Goal: Task Accomplishment & Management: Manage account settings

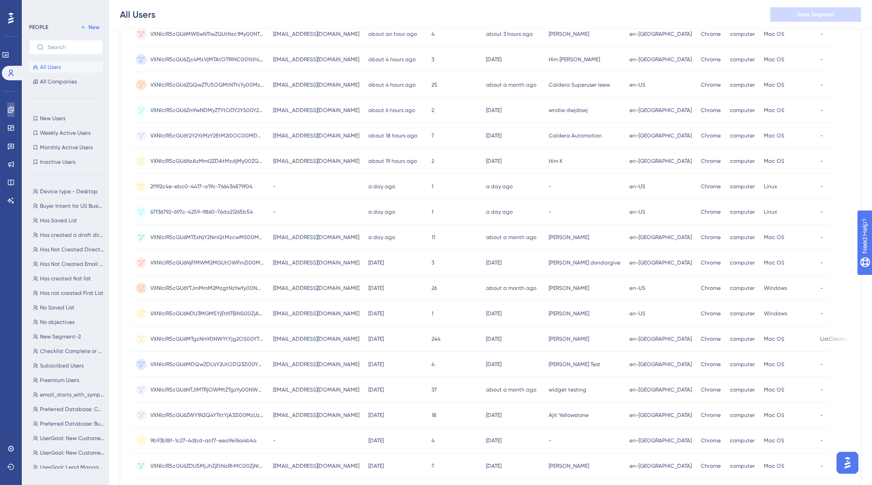
click at [7, 104] on link at bounding box center [10, 110] width 7 height 15
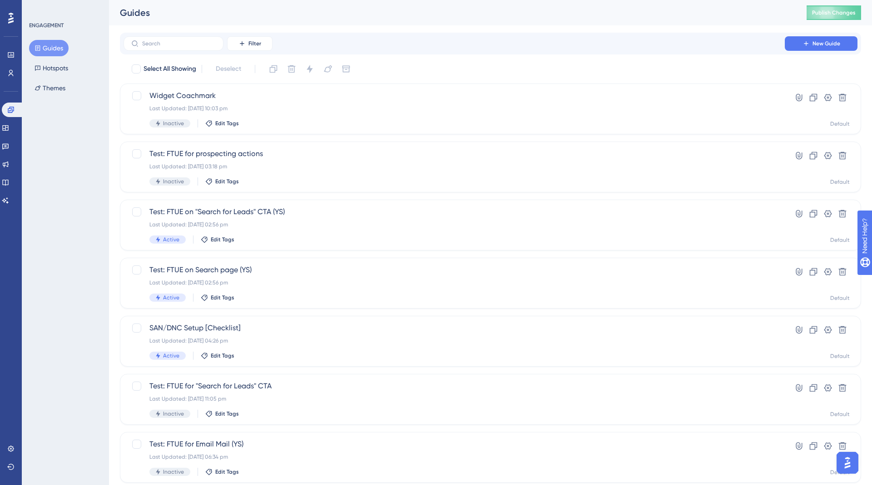
click at [52, 49] on button "Guides" at bounding box center [48, 48] width 39 height 16
click at [165, 42] on input "text" at bounding box center [179, 43] width 74 height 6
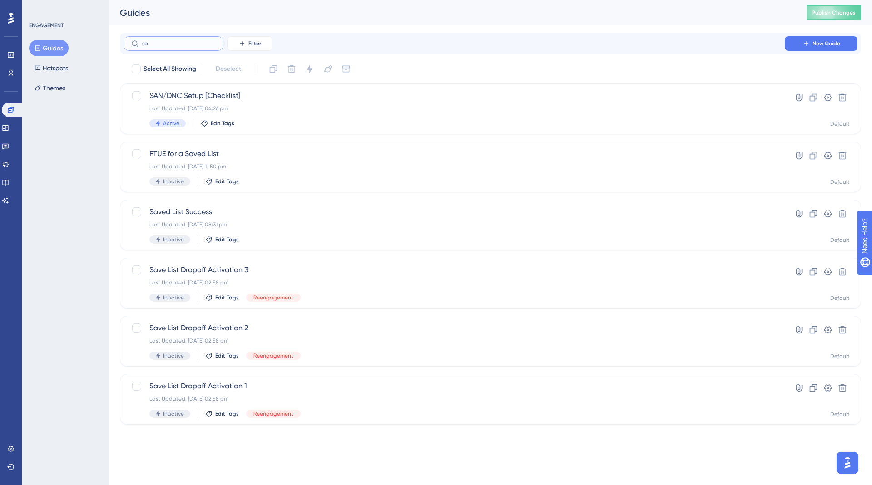
type input "sar"
checkbox input "true"
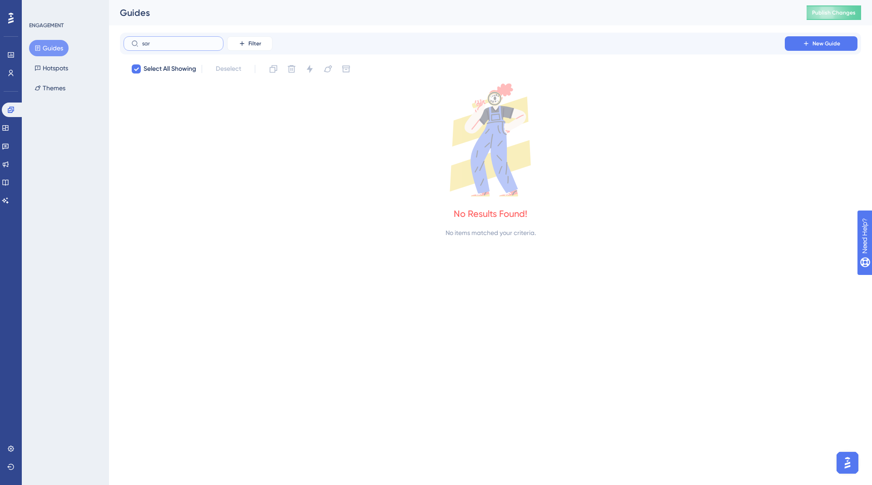
type input "sa"
checkbox input "false"
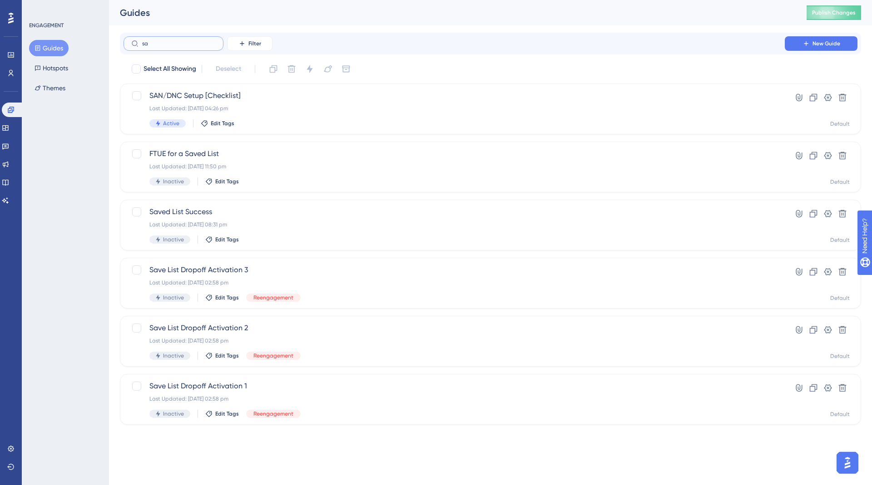
type input "sar"
checkbox input "true"
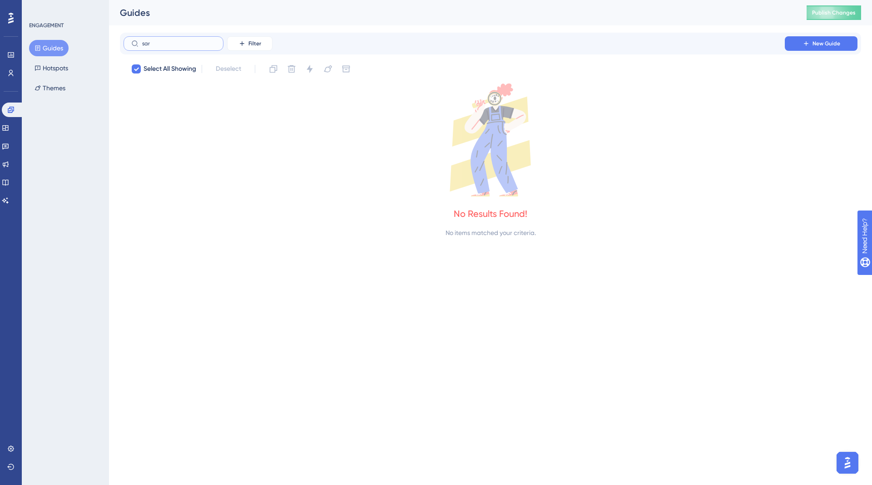
type input "sa"
checkbox input "false"
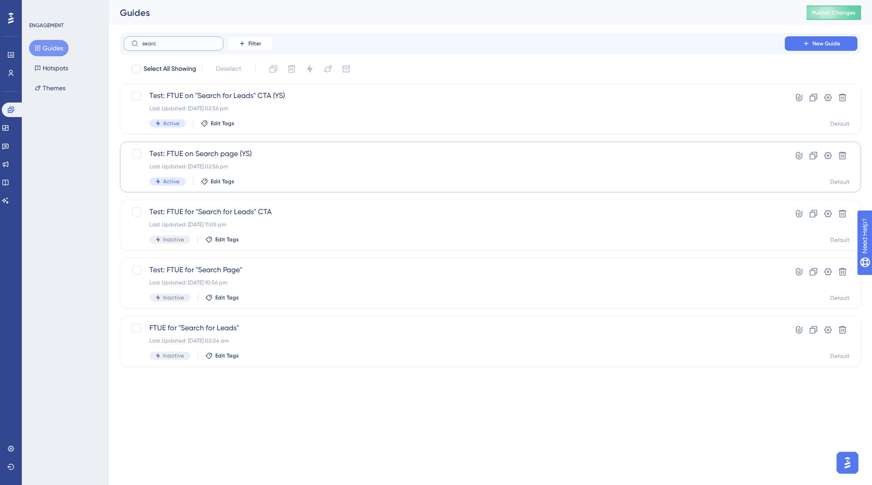
type input "searc"
click at [266, 158] on span "Test: FTUE on Search page (YS)" at bounding box center [453, 153] width 609 height 11
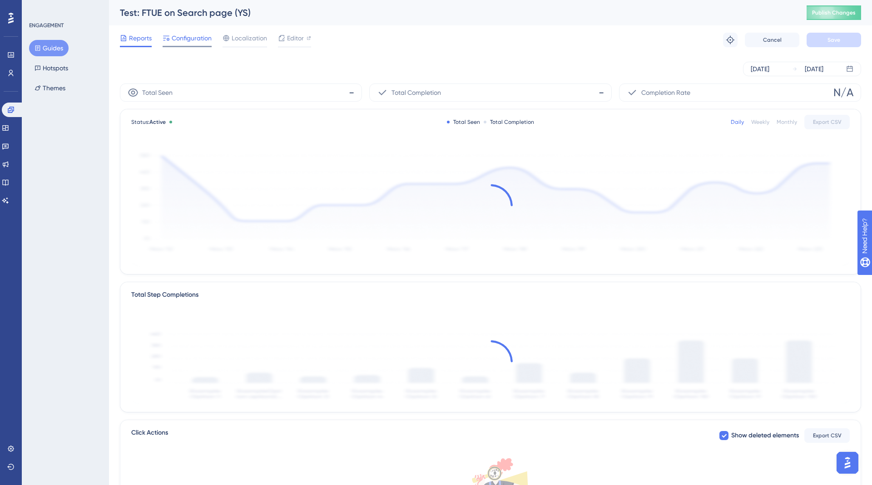
click at [194, 43] on span "Configuration" at bounding box center [192, 38] width 40 height 11
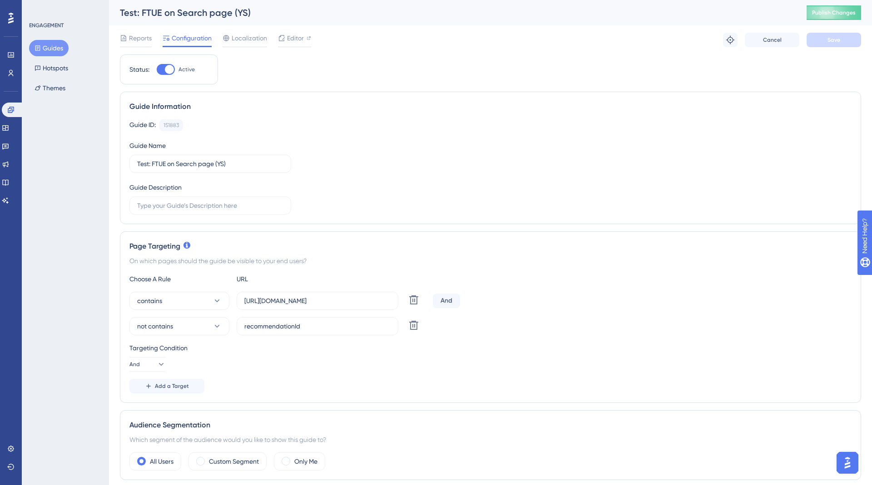
click at [52, 53] on button "Guides" at bounding box center [48, 48] width 39 height 16
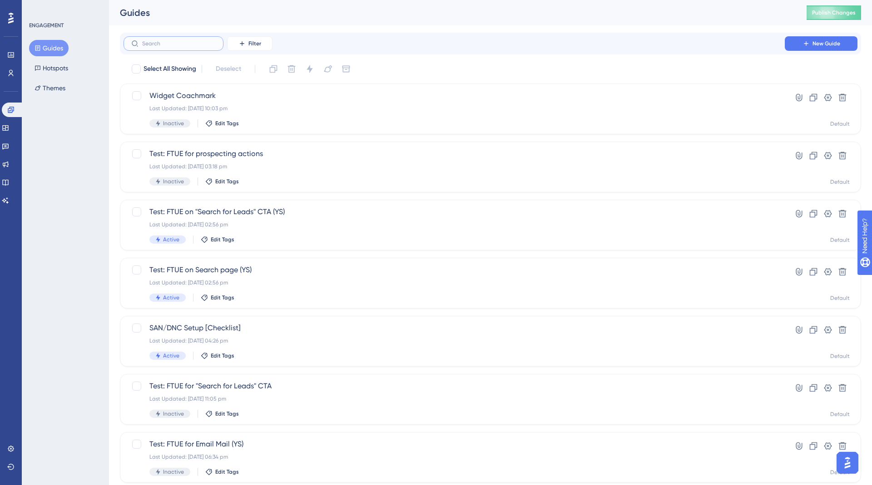
click at [193, 43] on input "text" at bounding box center [179, 43] width 74 height 6
type input "ena"
checkbox input "true"
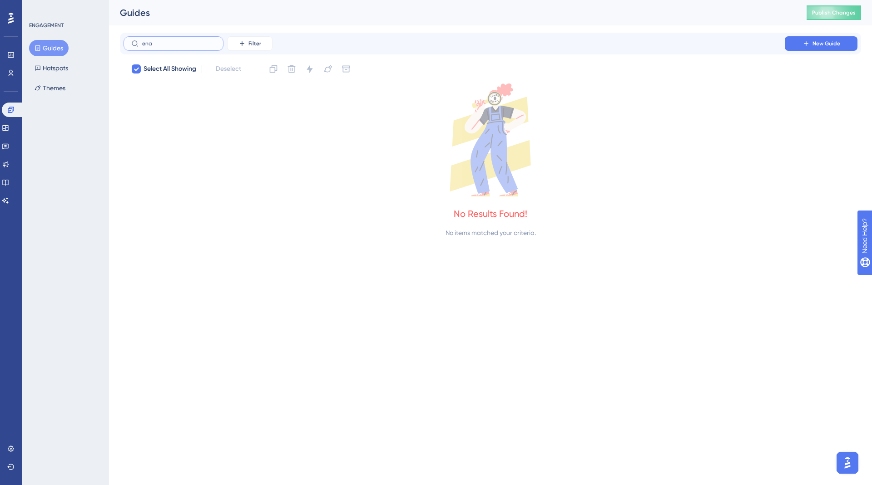
type input "en"
checkbox input "false"
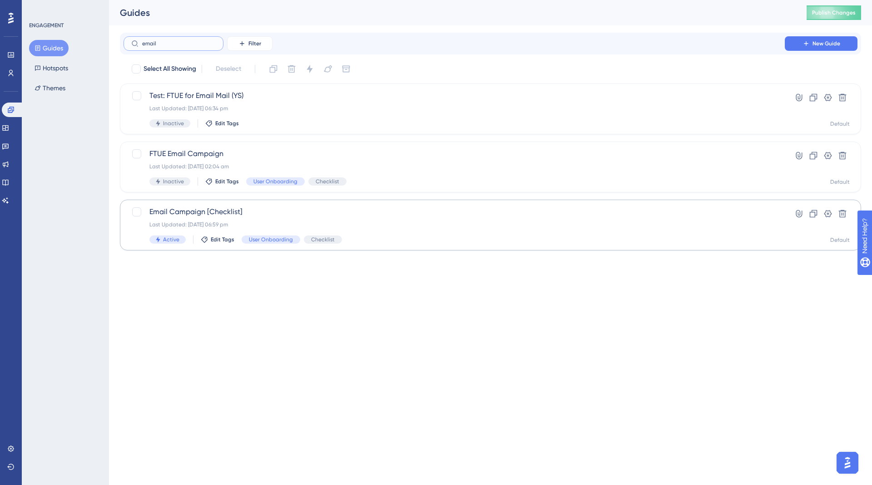
type input "email"
click at [242, 221] on div "Email Campaign [Checklist] Last Updated: [DATE] 06:59 pm Active Edit Tags User …" at bounding box center [453, 225] width 609 height 37
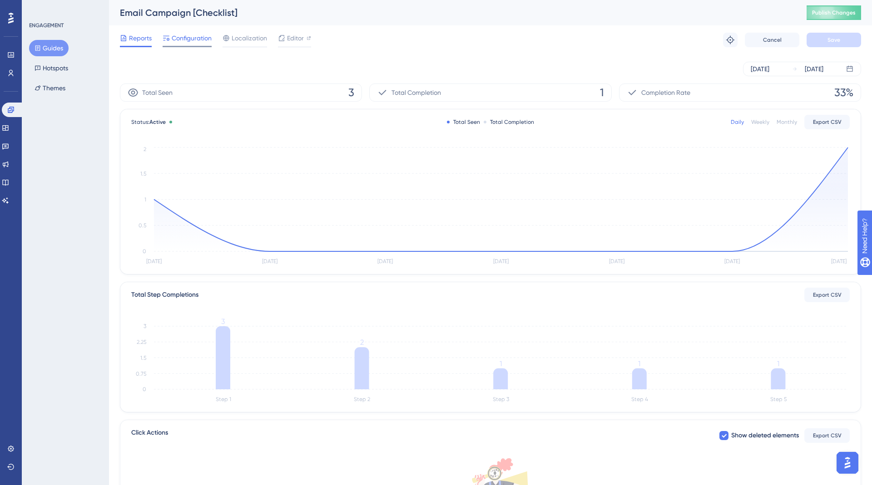
click at [202, 40] on span "Configuration" at bounding box center [192, 38] width 40 height 11
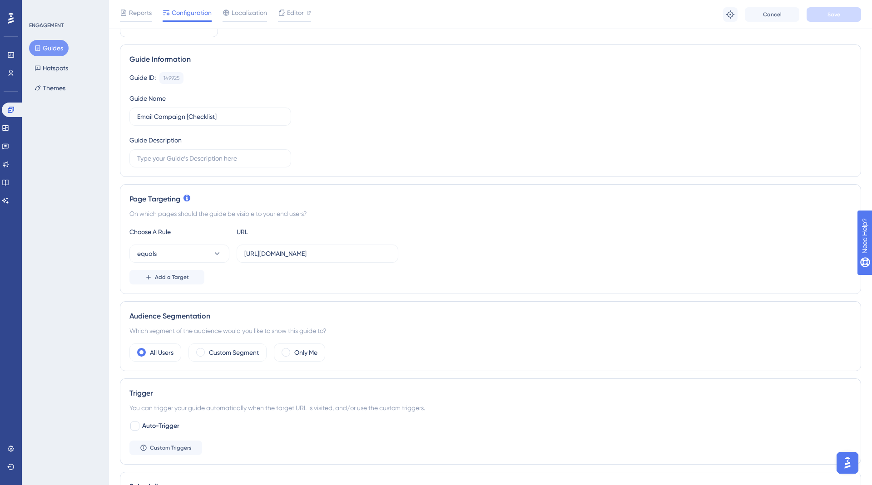
scroll to position [56, 0]
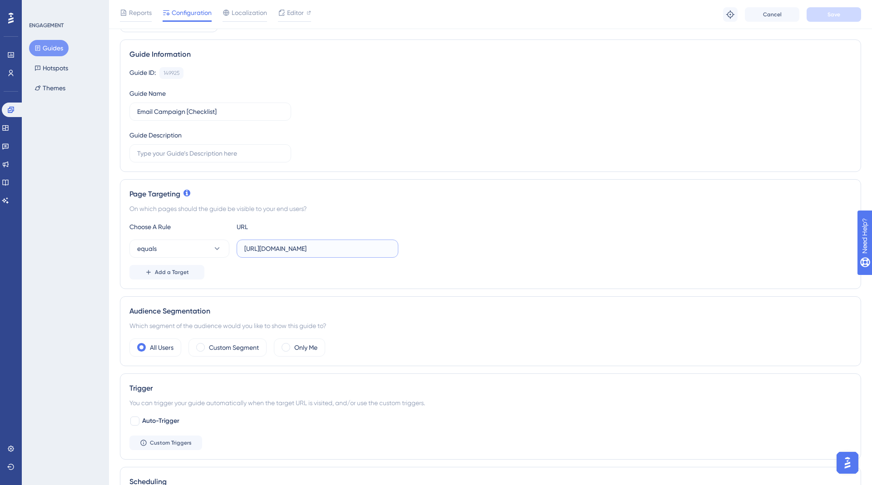
click at [338, 246] on input "[URL][DOMAIN_NAME]" at bounding box center [317, 249] width 146 height 10
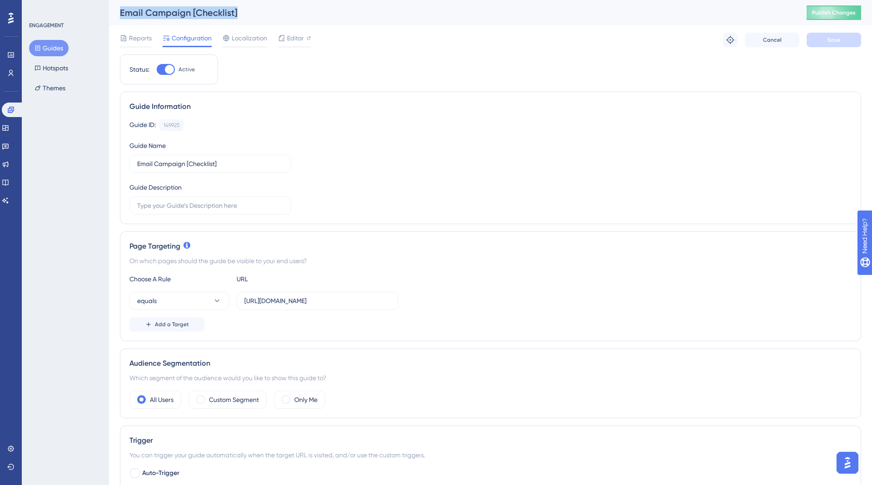
drag, startPoint x: 117, startPoint y: 11, endPoint x: 270, endPoint y: 11, distance: 153.0
click at [270, 11] on div "Email Campaign [Checklist] Publish Changes" at bounding box center [490, 12] width 763 height 25
copy div "Email Campaign [Checklist]"
click at [155, 246] on div "Page Targeting" at bounding box center [490, 246] width 722 height 11
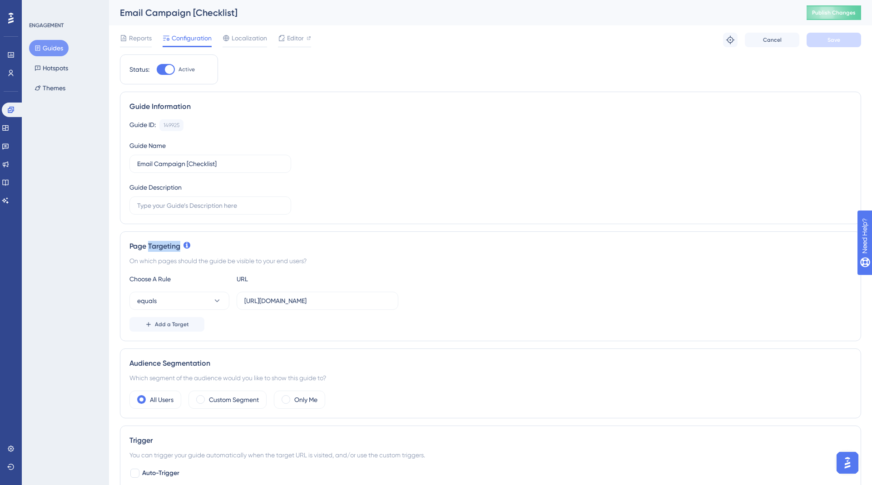
click at [155, 246] on div "Page Targeting" at bounding box center [490, 246] width 722 height 11
click at [133, 242] on div "Page Targeting" at bounding box center [490, 246] width 722 height 11
drag, startPoint x: 131, startPoint y: 242, endPoint x: 157, endPoint y: 242, distance: 25.9
click at [157, 242] on div "Page Targeting" at bounding box center [490, 246] width 722 height 11
click at [273, 307] on label "[URL][DOMAIN_NAME]" at bounding box center [317, 301] width 162 height 18
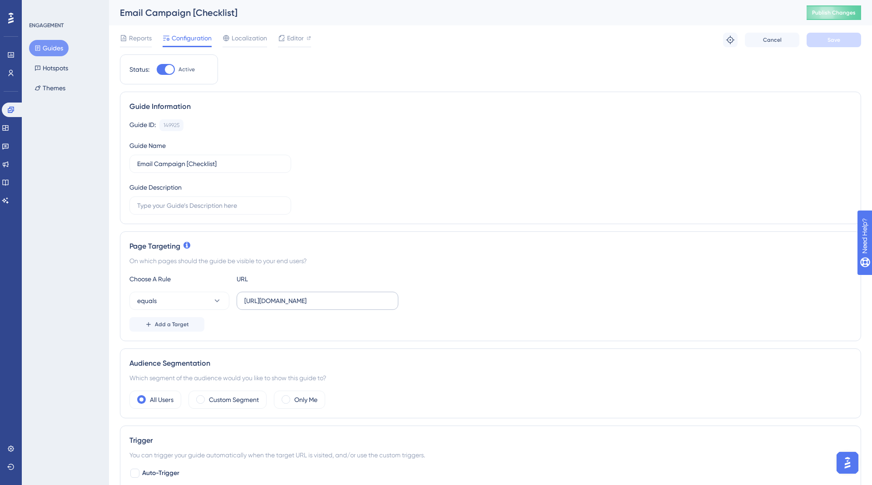
click at [273, 306] on input "[URL][DOMAIN_NAME]" at bounding box center [317, 301] width 146 height 10
click at [338, 300] on input "[URL][DOMAIN_NAME]" at bounding box center [317, 301] width 146 height 10
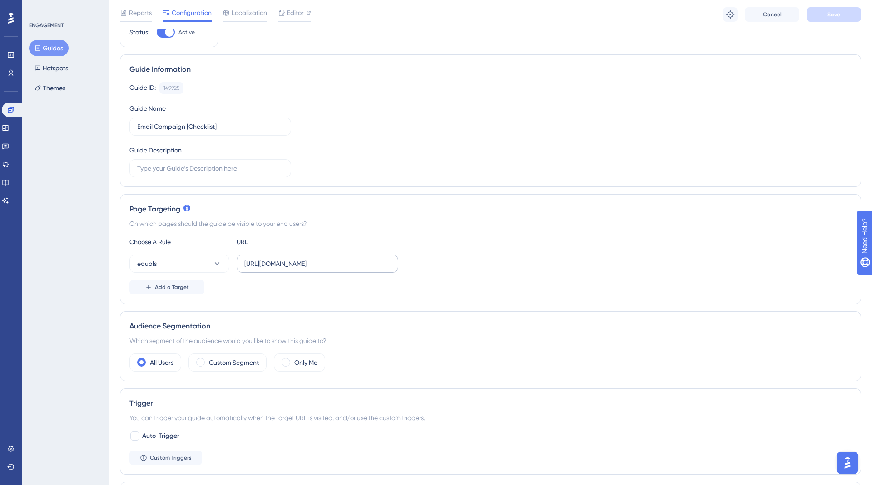
click at [331, 255] on label "[URL][DOMAIN_NAME]" at bounding box center [317, 264] width 162 height 18
click at [331, 259] on input "[URL][DOMAIN_NAME]" at bounding box center [317, 264] width 146 height 10
click at [49, 47] on button "Guides" at bounding box center [48, 48] width 39 height 16
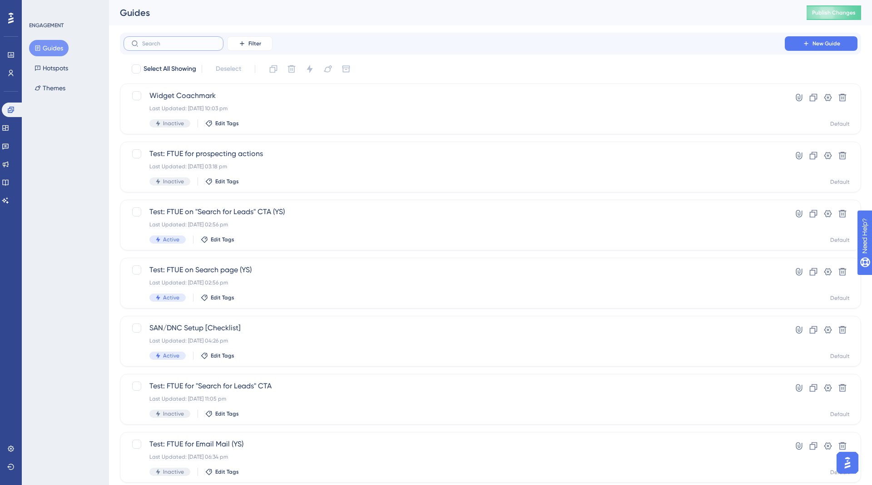
click at [171, 45] on input "text" at bounding box center [179, 43] width 74 height 6
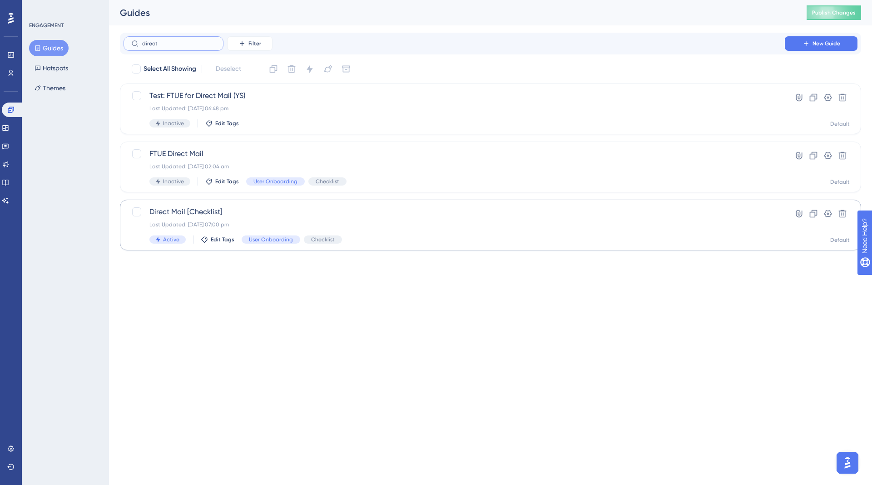
type input "direct"
click at [198, 213] on span "Direct Mail [Checklist]" at bounding box center [453, 212] width 609 height 11
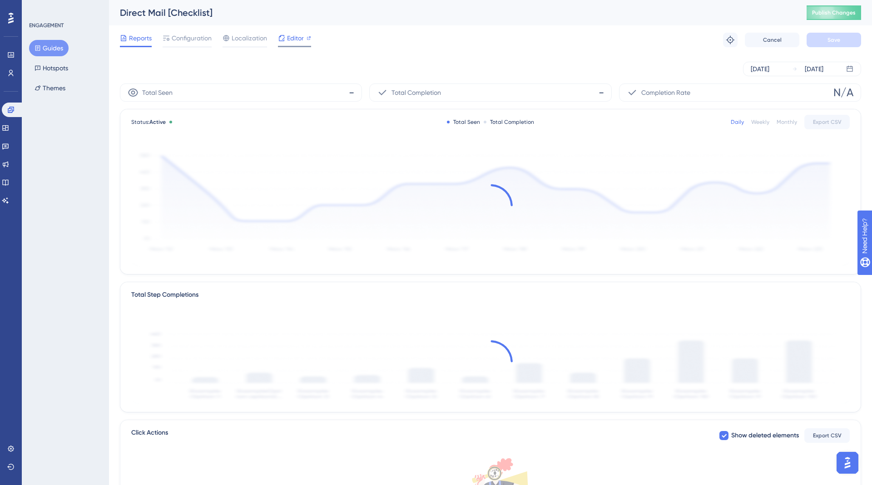
click at [295, 39] on span "Editor" at bounding box center [295, 38] width 17 height 11
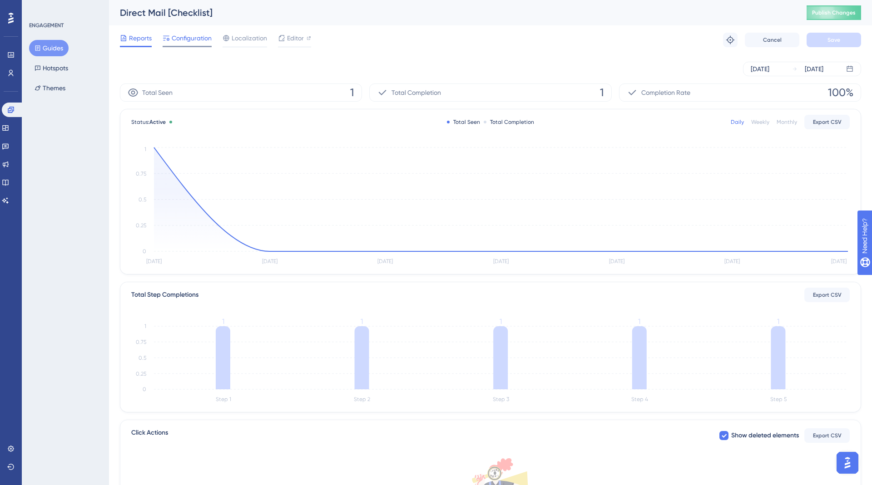
click at [199, 37] on span "Configuration" at bounding box center [192, 38] width 40 height 11
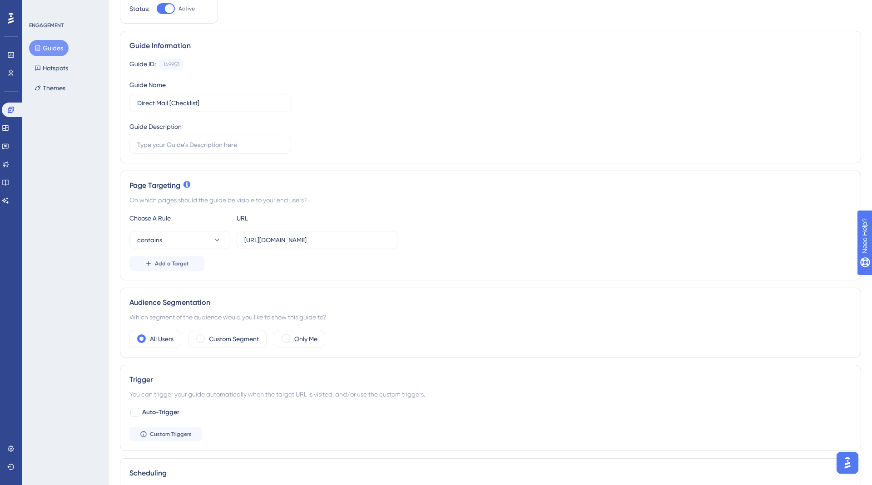
scroll to position [75, 0]
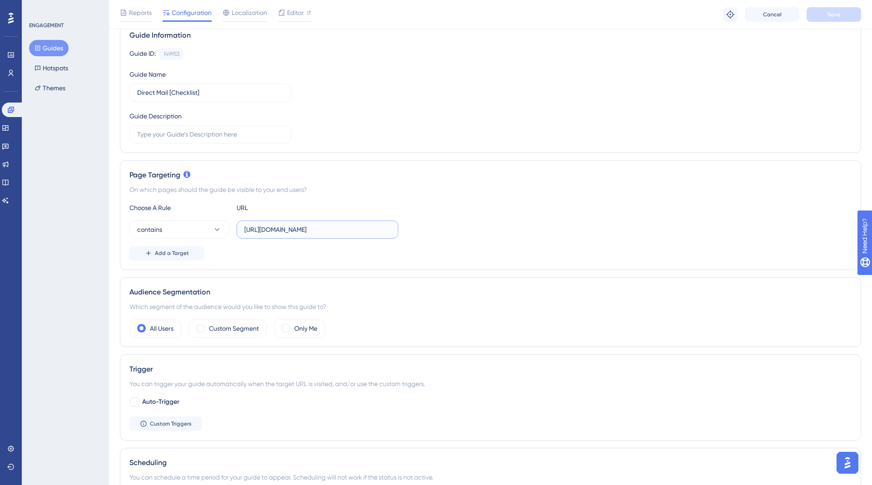
click at [329, 226] on input "[URL][DOMAIN_NAME]" at bounding box center [317, 230] width 146 height 10
drag, startPoint x: 337, startPoint y: 230, endPoint x: 337, endPoint y: 247, distance: 17.2
click at [337, 230] on input "[URL][DOMAIN_NAME]" at bounding box center [317, 230] width 146 height 10
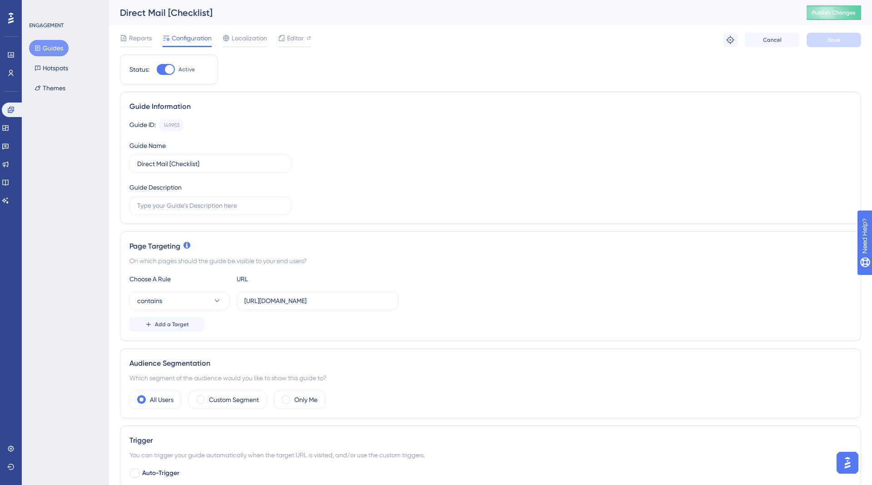
click at [144, 14] on div "Direct Mail [Checklist]" at bounding box center [452, 12] width 664 height 13
copy div "Direct Mail [Checklist]"
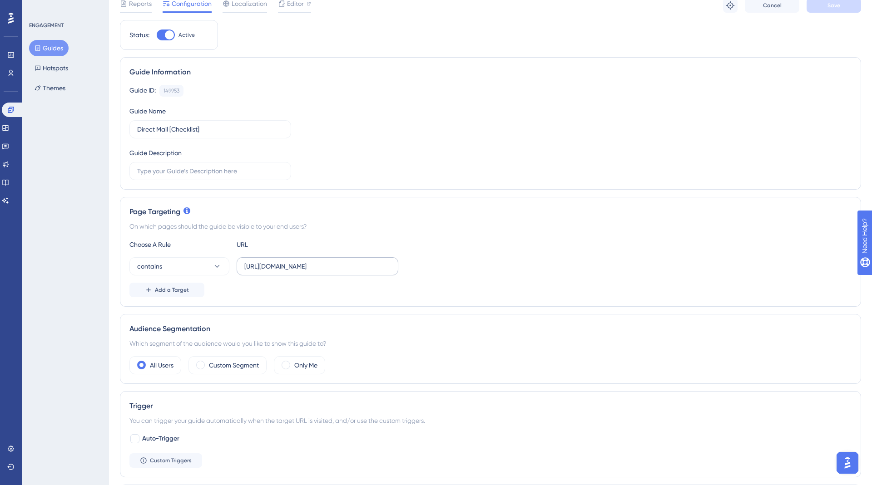
scroll to position [61, 0]
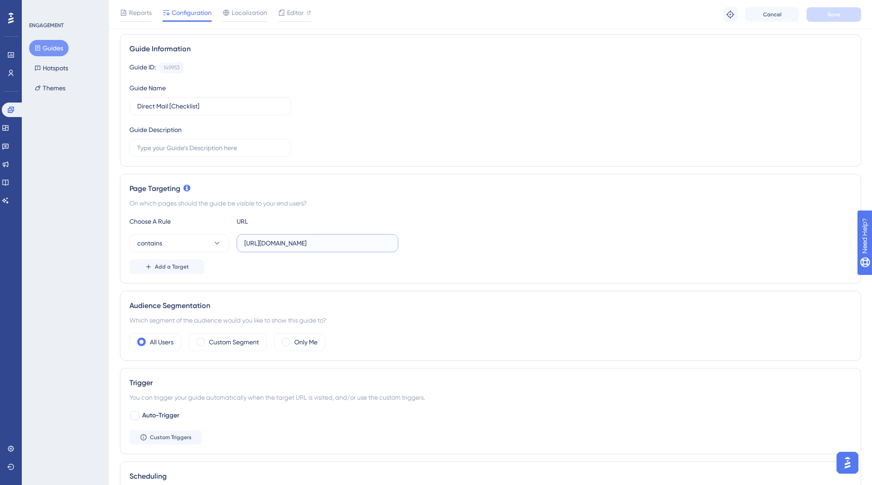
click at [340, 244] on input "[URL][DOMAIN_NAME]" at bounding box center [317, 243] width 146 height 10
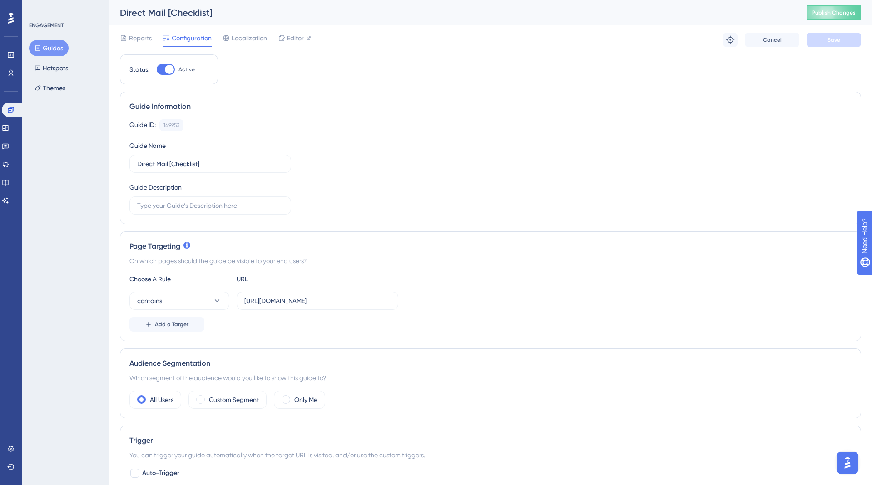
drag, startPoint x: 51, startPoint y: 45, endPoint x: 103, endPoint y: 44, distance: 52.2
click at [51, 44] on button "Guides" at bounding box center [48, 48] width 39 height 16
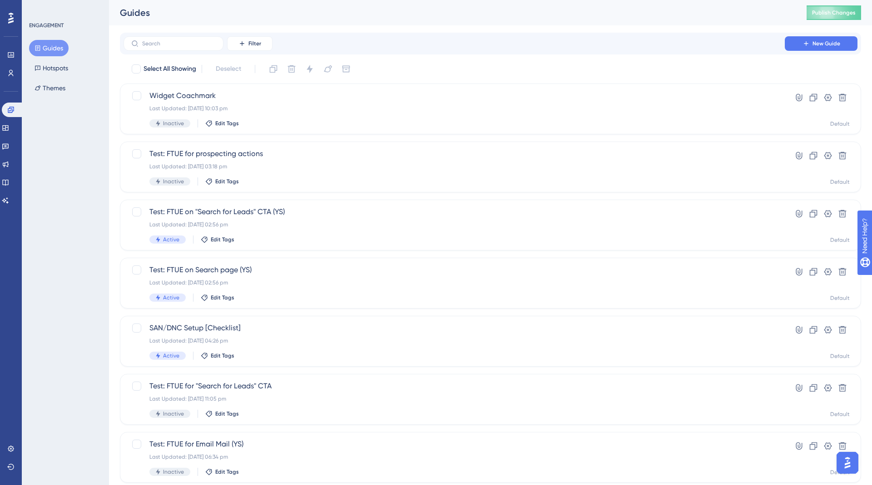
click at [186, 36] on div "Filter New Guide" at bounding box center [490, 44] width 741 height 22
click at [187, 44] on input "text" at bounding box center [179, 43] width 74 height 6
type input "ena"
checkbox input "true"
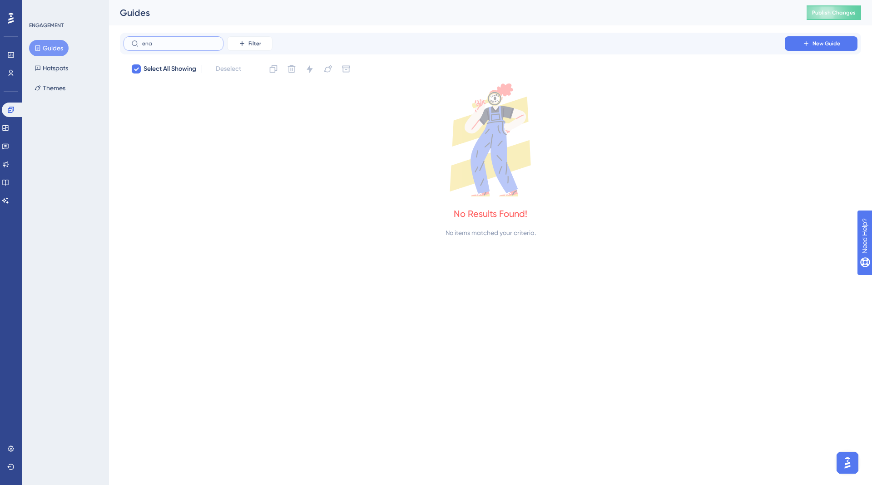
type input "en"
checkbox input "false"
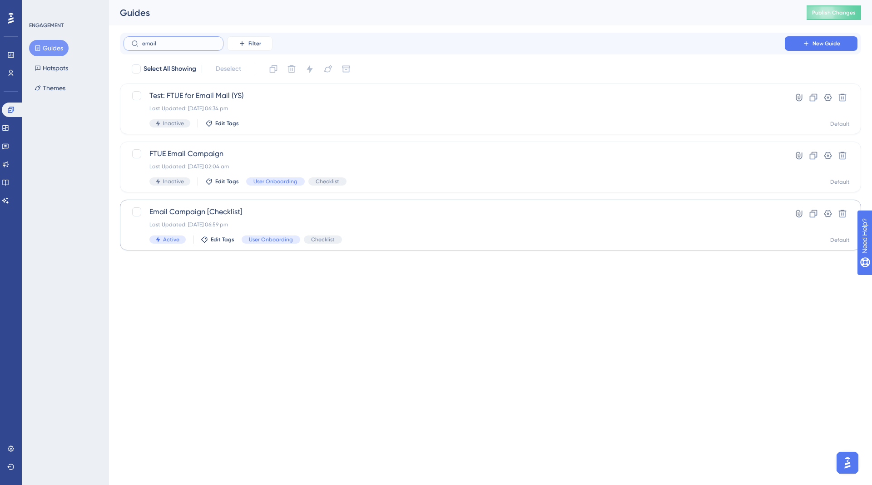
type input "email"
click at [215, 217] on span "Email Campaign [Checklist]" at bounding box center [453, 212] width 609 height 11
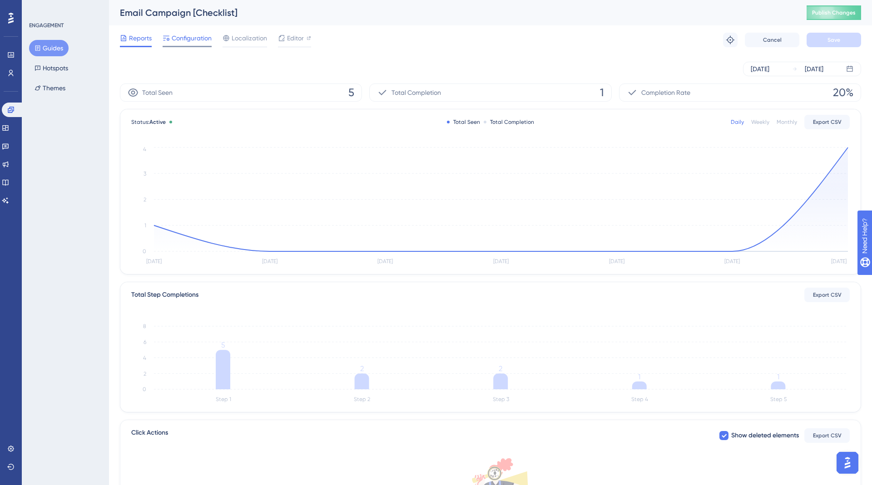
click at [201, 39] on span "Configuration" at bounding box center [192, 38] width 40 height 11
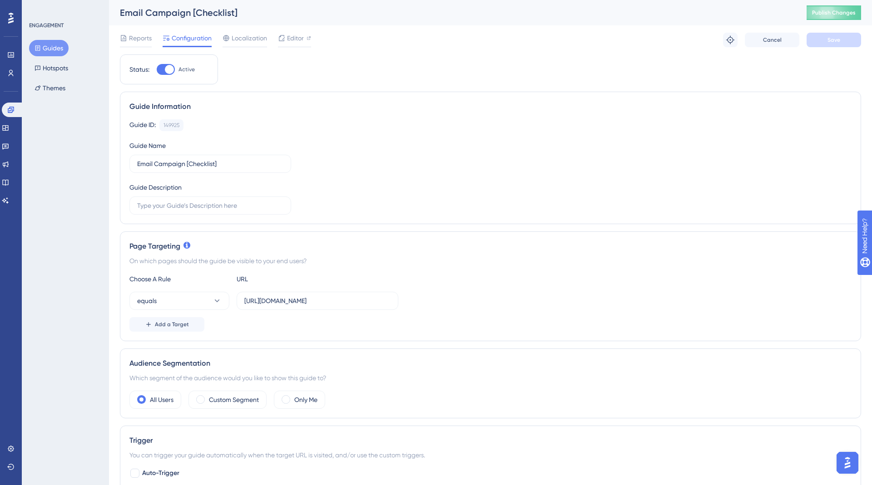
scroll to position [37, 0]
